Goal: Task Accomplishment & Management: Use online tool/utility

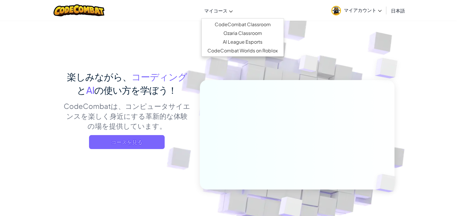
click at [230, 10] on link "マイコース" at bounding box center [218, 11] width 34 height 16
click at [381, 10] on icon at bounding box center [380, 11] width 4 height 2
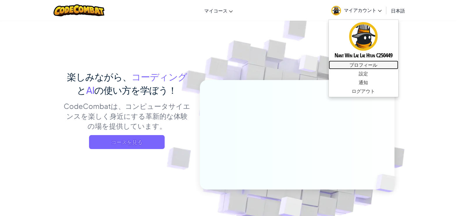
click at [374, 66] on link "プロフィール" at bounding box center [363, 64] width 69 height 9
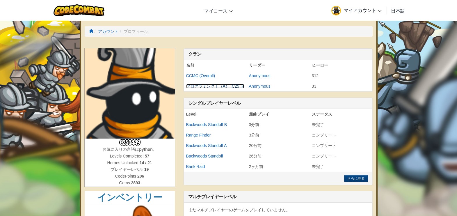
click at [204, 84] on link "プログラミングⅠ（A）_C25_K" at bounding box center [215, 86] width 58 height 5
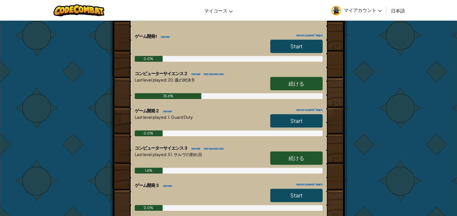
scroll to position [168, 0]
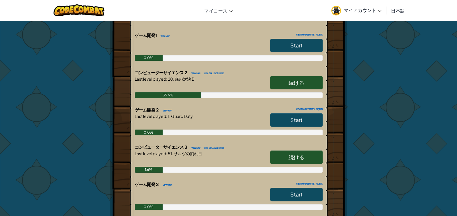
click at [308, 80] on link "続ける" at bounding box center [296, 82] width 52 height 13
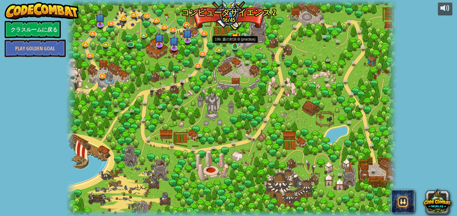
click at [235, 44] on img at bounding box center [235, 37] width 8 height 19
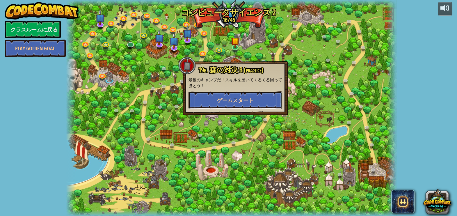
click at [234, 97] on span "ゲームスタート" at bounding box center [235, 100] width 37 height 7
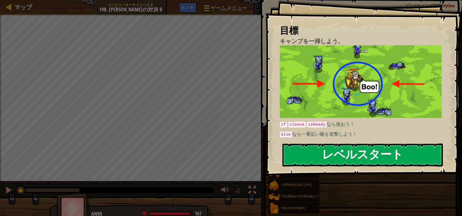
click at [345, 158] on button "レベルスタート" at bounding box center [363, 154] width 161 height 23
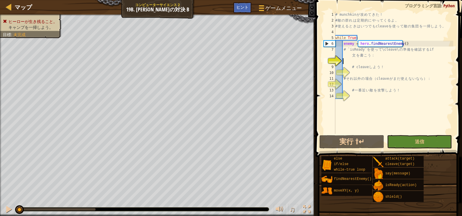
click at [344, 60] on div "# munchkin が 攻 め て き た ！ # 敵 の 群 れ は 定 期 的 に や っ て く る よ 。 # 使 え る と き は い つ で …" at bounding box center [393, 79] width 119 height 134
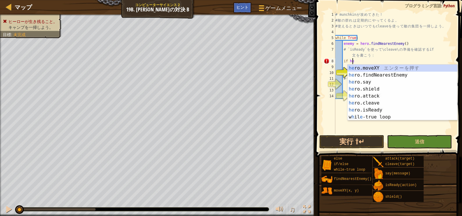
scroll to position [3, 1]
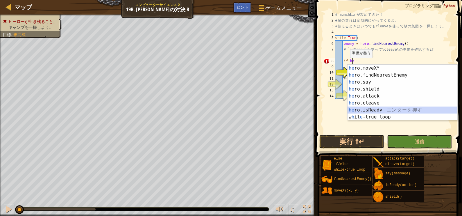
click at [370, 108] on div "he ro.moveXY エ ン タ ー を 押 す he ro.findNearestEnemy エ ン タ ー を 押 す he ro.say エ ン タ…" at bounding box center [403, 100] width 110 height 70
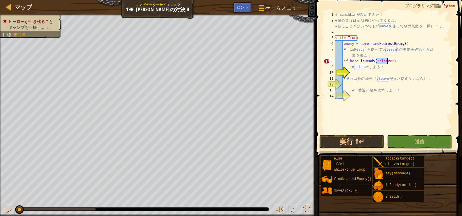
click at [392, 60] on div "# munchkin が 攻 め て き た ！ # 敵 の 群 れ は 定 期 的 に や っ て く る よ 。 # 使 え る と き は い つ で …" at bounding box center [393, 79] width 119 height 134
type textarea "if hero.isReady("cleave"):"
click at [354, 70] on div "# [PERSON_NAME] が 攻 め て き た ！ # 敵 の 群 れ は 定 期 的 に や っ て く る よ 。 # 使 え る と き は い…" at bounding box center [393, 79] width 119 height 134
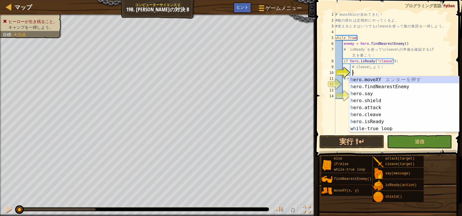
scroll to position [3, 1]
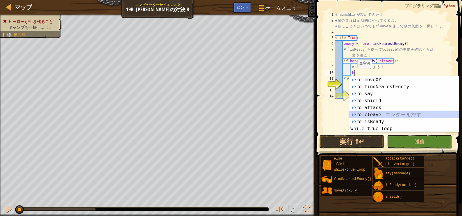
click at [362, 115] on div "he ro.moveXY エ ン タ ー を 押 す he ro.findNearestEnemy エ ン タ ー を 押 す he ro.say エ ン タ…" at bounding box center [405, 111] width 110 height 70
type textarea "hero.cleave(enemy)"
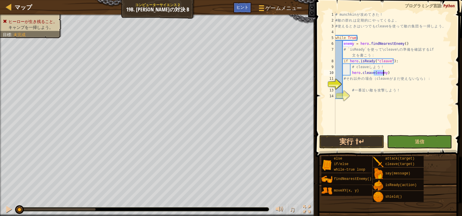
click at [343, 83] on div "# munchkin が 攻 め て き た ！ # 敵 の 群 れ は 定 期 的 に や っ て く る よ 。 # 使 え る と き は い つ で …" at bounding box center [393, 79] width 119 height 134
type textarea "e"
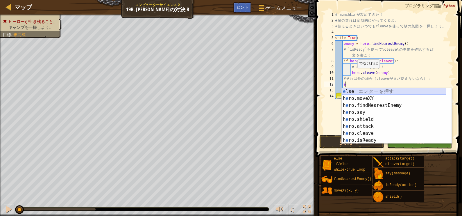
click at [346, 91] on div "e lse エ ン タ ー を 押 す h e ro.moveXY エ ン タ ー を 押 す h e ro.findNearestEnemy エ ン タ ー…" at bounding box center [394, 123] width 104 height 70
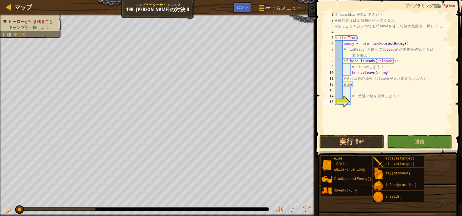
click at [352, 100] on div "# [PERSON_NAME] が 攻 め て き た ！ # 敵 の 群 れ は 定 期 的 に や っ て く る よ 。 # 使 え る と き は い…" at bounding box center [393, 79] width 119 height 134
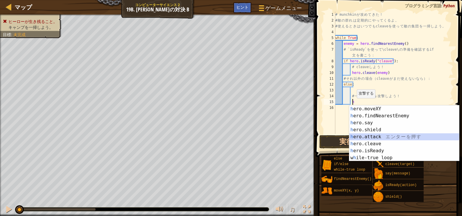
click at [366, 135] on div "h ero.moveXY エ ン タ ー を 押 す h ero.findNearestEnemy エ ン タ ー を 押 す h ero.say エ ン タ…" at bounding box center [405, 140] width 110 height 70
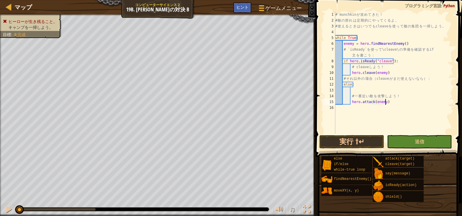
click at [386, 100] on div "# munchkin が 攻 め て き た ！ # 敵 の 群 れ は 定 期 的 に や っ て く る よ 。 # 使 え る と き は い つ で …" at bounding box center [393, 79] width 119 height 134
type textarea "hero.attack(enemy)"
click at [397, 139] on button "送信" at bounding box center [419, 141] width 65 height 13
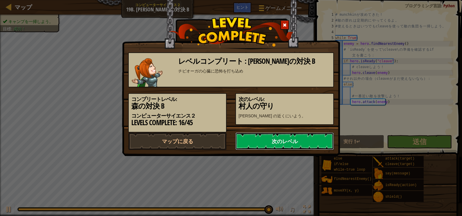
click at [320, 147] on link "次のレベル" at bounding box center [285, 140] width 99 height 17
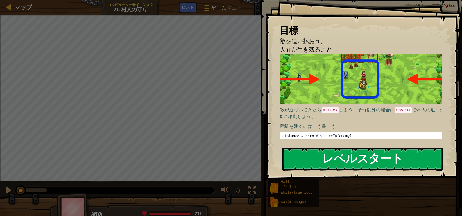
click at [321, 154] on button "レベルスタート" at bounding box center [363, 158] width 161 height 23
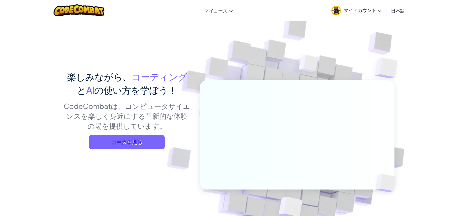
click at [381, 10] on link "マイアカウント" at bounding box center [356, 10] width 56 height 18
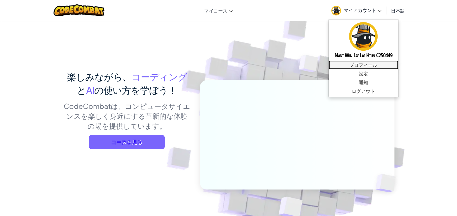
click at [372, 63] on link "プロフィール" at bounding box center [363, 64] width 69 height 9
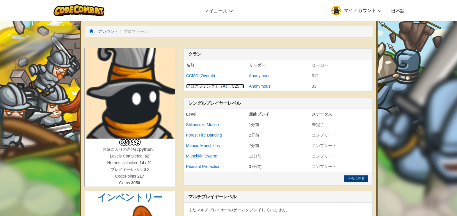
click at [232, 86] on link "プログラミングⅠ（A）_C25_K" at bounding box center [215, 86] width 58 height 5
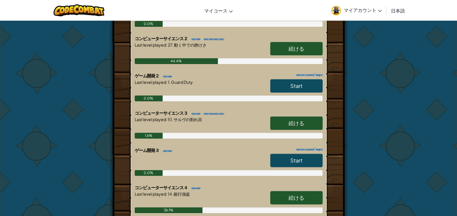
scroll to position [200, 0]
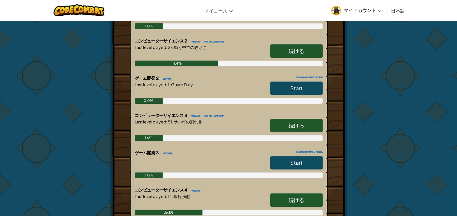
click at [315, 49] on link "続ける" at bounding box center [296, 50] width 52 height 13
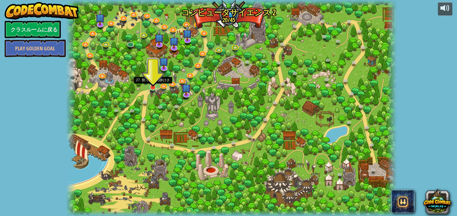
click at [154, 87] on img at bounding box center [153, 78] width 8 height 19
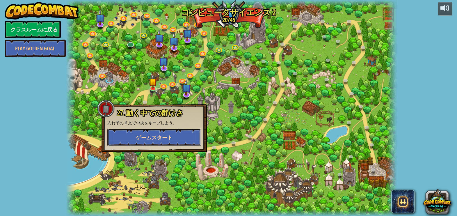
click at [138, 135] on span "ゲームスタート" at bounding box center [154, 137] width 37 height 7
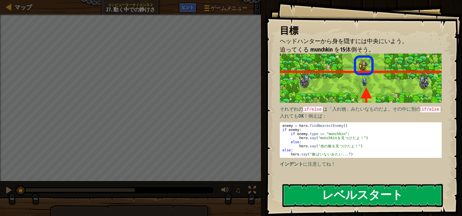
click at [308, 193] on button "レベルスタート" at bounding box center [363, 195] width 161 height 23
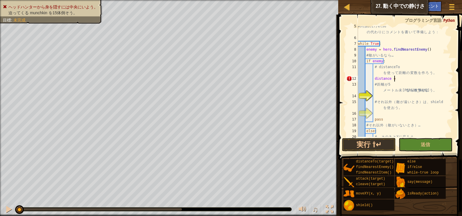
scroll to position [3, 3]
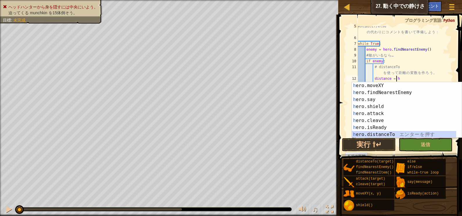
click at [359, 134] on div "h ero.moveXY エ ン タ ー を 押 す h ero.findNearestEnemy エ ン タ ー を 押 す h ero.say エ ン タ…" at bounding box center [404, 117] width 104 height 70
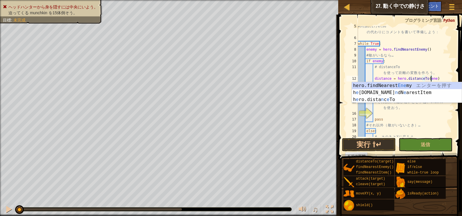
scroll to position [3, 6]
type textarea "distance = hero.distanceTo(enemy)"
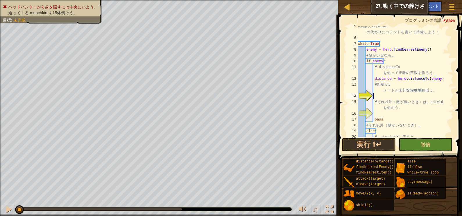
click at [375, 93] on div "# 内 側 の if/else の 代 わ り に コ メ ン ト を 書 い て 準 備 し よ う ： while True : enemy = hero…" at bounding box center [402, 87] width 91 height 128
type textarea "if distance < 5:"
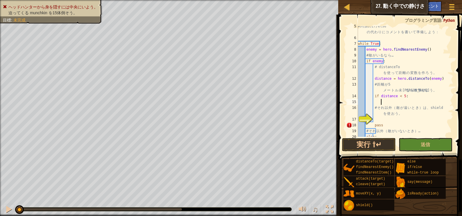
scroll to position [3, 2]
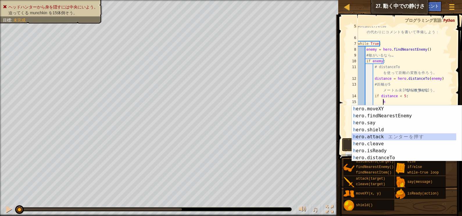
click at [369, 137] on div "h ero.moveXY エ ン タ ー を 押 す h ero.findNearestEnemy エ ン タ ー を 押 す h ero.say エ ン タ…" at bounding box center [407, 140] width 110 height 70
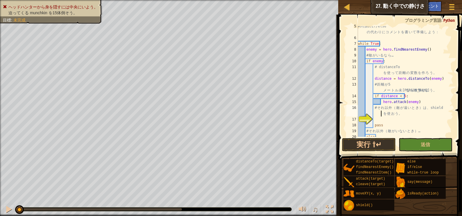
click at [373, 116] on div "# 内 側 の if/else の 代 わ り に コ メ ン ト を 書 い て 準 備 し よ う ： while True : enemy = hero…" at bounding box center [402, 87] width 91 height 128
type textarea "# それ以外（敵が遠いとき）は、shield を使おう。"
click at [374, 117] on div "# 内 側 の if/else の 代 わ り に コ メ ン ト を 書 い て 準 備 し よ う ： while True : enemy = hero…" at bounding box center [402, 87] width 91 height 128
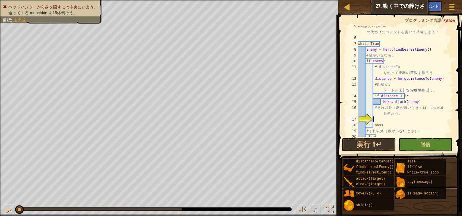
type textarea "e"
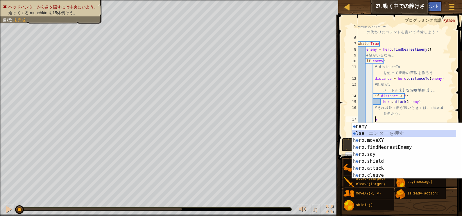
click at [361, 133] on div "e nemy エ ン タ ー を 押 す e lse エ ン タ ー を 押 す h e ro.moveXY エ ン タ ー を 押 す h e ro.fin…" at bounding box center [404, 158] width 104 height 70
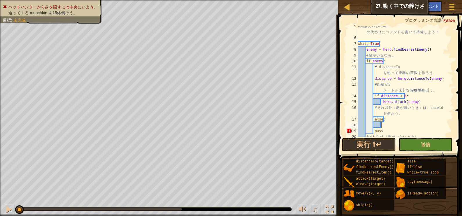
click at [382, 126] on div "# 内 側 の if/else の 代 わ り に コ メ ン ト を 書 い て 準 備 し よ う ： while True : enemy = hero…" at bounding box center [402, 87] width 91 height 128
type textarea "h"
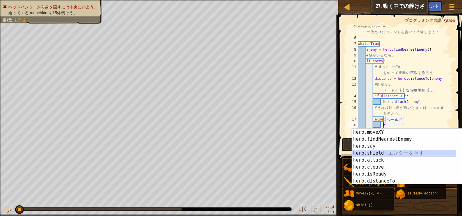
click at [377, 151] on div "h ero.moveXY エ ン タ ー を 押 す h ero.findNearestEnemy エ ン タ ー を 押 す h ero.say エ ン タ…" at bounding box center [404, 164] width 104 height 70
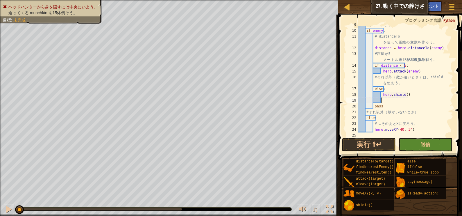
scroll to position [69, 0]
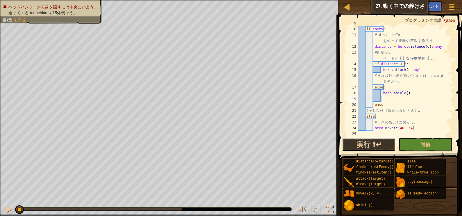
click at [390, 141] on button "実行 ⇧↵" at bounding box center [369, 144] width 54 height 13
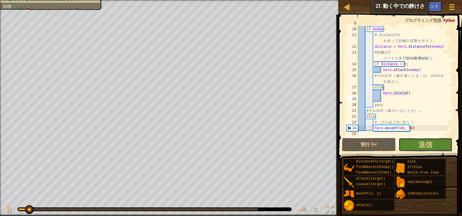
click at [409, 141] on button "送信" at bounding box center [426, 144] width 54 height 13
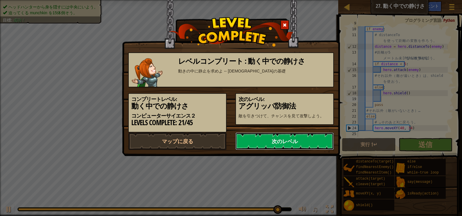
click at [323, 147] on link "次のレベル" at bounding box center [285, 140] width 99 height 17
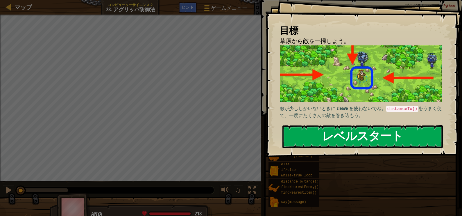
click at [332, 133] on button "レベルスタート" at bounding box center [363, 136] width 161 height 23
